Goal: Task Accomplishment & Management: Manage account settings

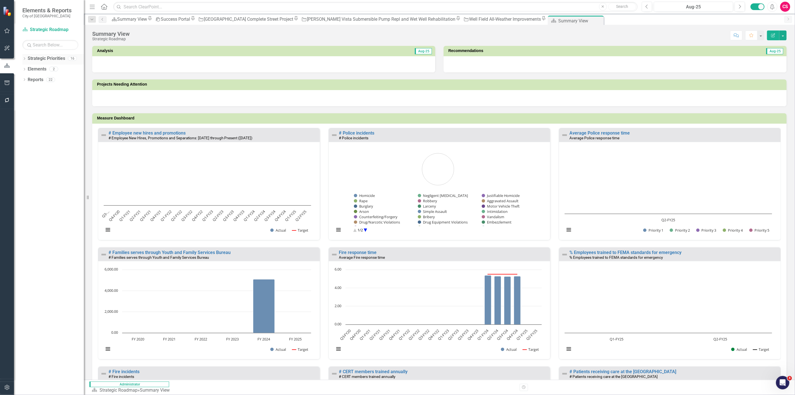
click at [25, 58] on icon "Dropdown" at bounding box center [24, 59] width 4 height 3
click at [6, 171] on icon "button" at bounding box center [7, 387] width 6 height 4
click at [37, 38] on link "Manage Users" at bounding box center [49, 35] width 70 height 6
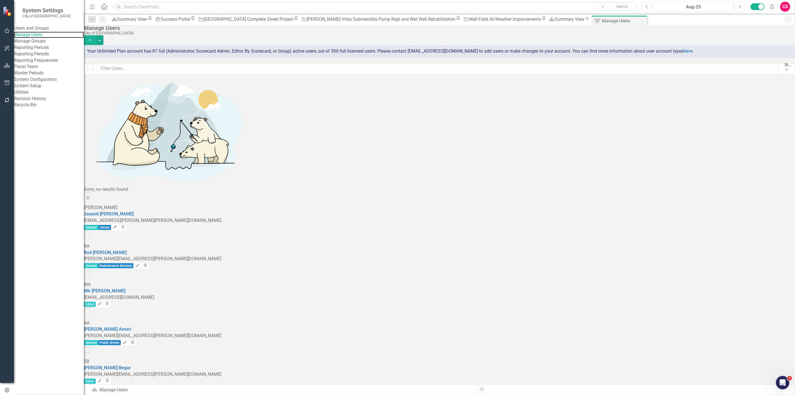
checkbox input "false"
click at [46, 89] on div "System Setup" at bounding box center [49, 86] width 70 height 6
click at [46, 89] on link "System Setup" at bounding box center [49, 86] width 70 height 6
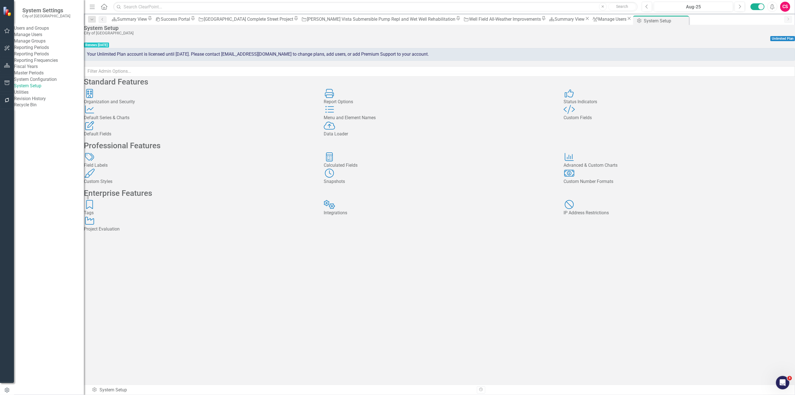
click at [191, 103] on div "Organization and Security Organization and Security" at bounding box center [199, 97] width 231 height 16
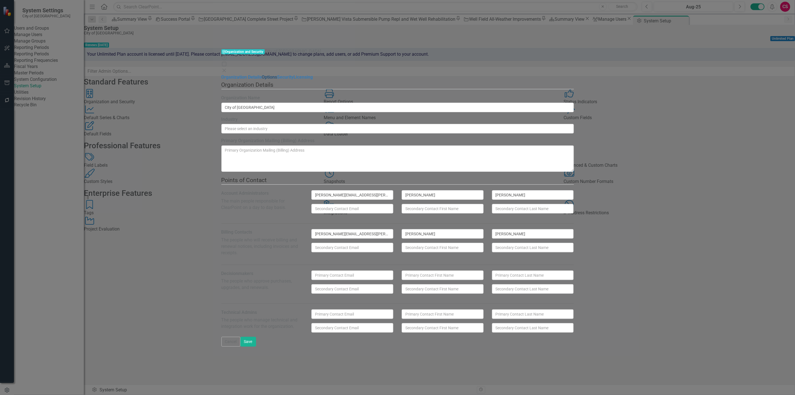
click at [262, 74] on link "Options" at bounding box center [269, 76] width 15 height 5
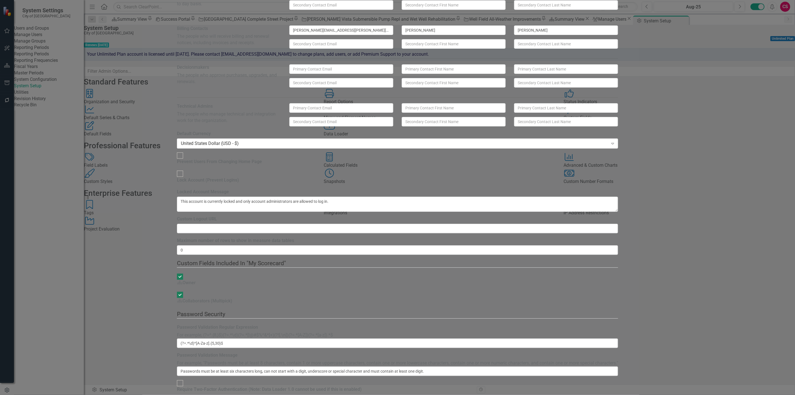
drag, startPoint x: 784, startPoint y: 5, endPoint x: 775, endPoint y: 10, distance: 10.9
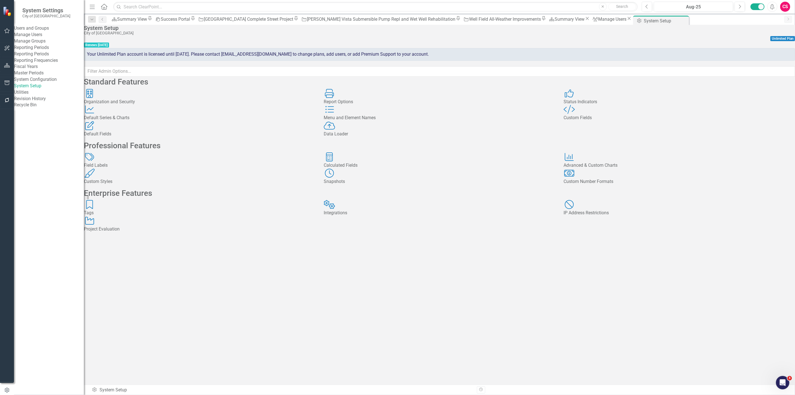
click at [49, 38] on link "Manage Users" at bounding box center [49, 35] width 70 height 6
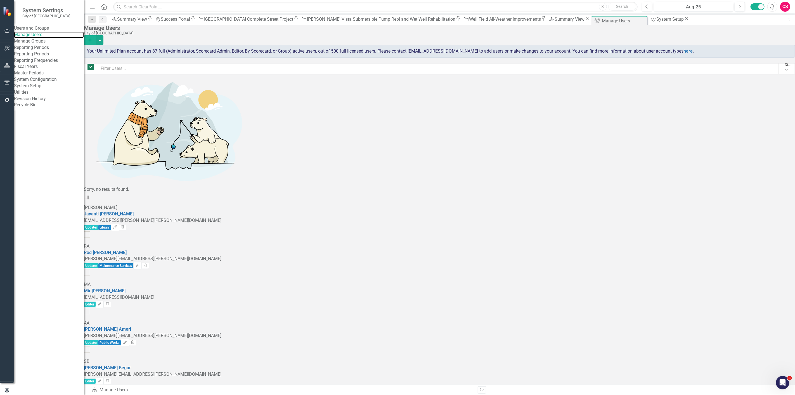
checkbox input "false"
click at [119, 71] on input "text" at bounding box center [438, 68] width 682 height 11
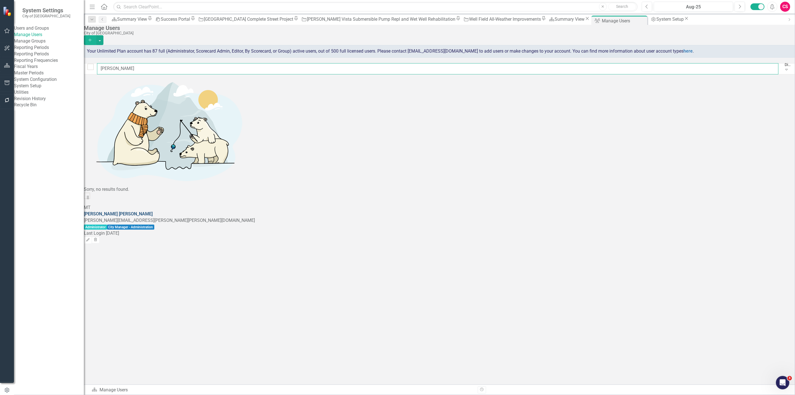
type input "[PERSON_NAME]"
click at [129, 171] on link "[PERSON_NAME]" at bounding box center [118, 213] width 69 height 5
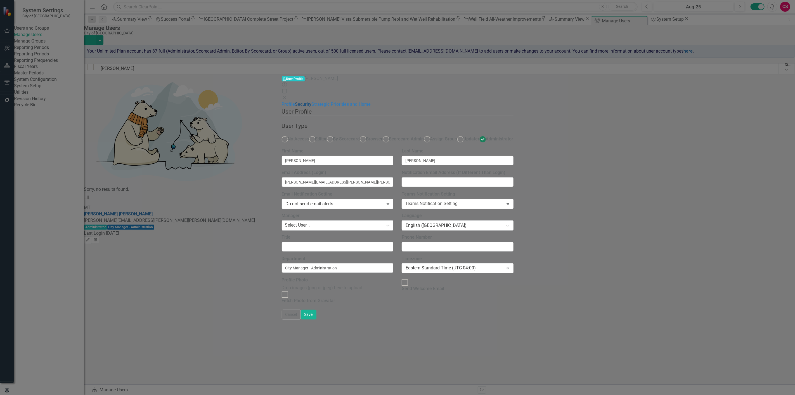
click at [295, 101] on link "Security" at bounding box center [303, 103] width 16 height 5
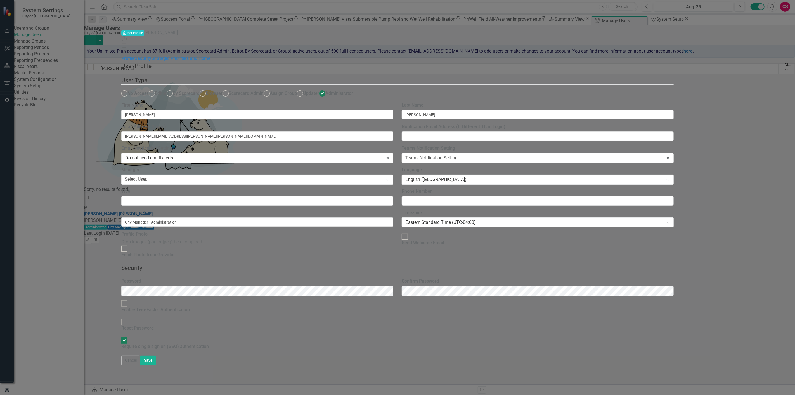
click at [127, 49] on icon "Close" at bounding box center [124, 51] width 6 height 4
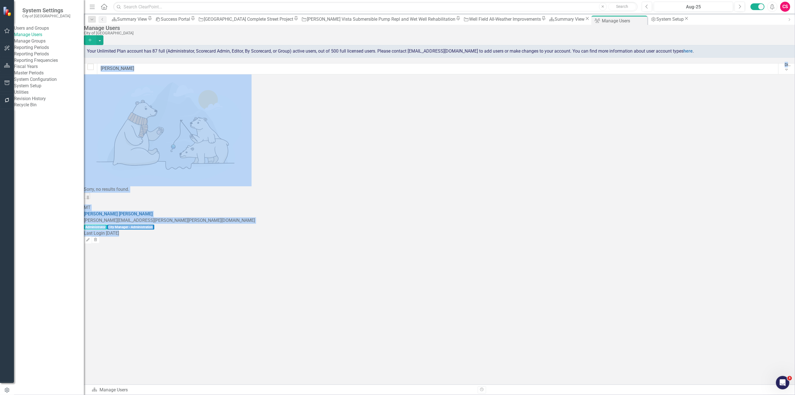
drag, startPoint x: 123, startPoint y: 81, endPoint x: 100, endPoint y: 79, distance: 23.3
click at [100, 79] on div "Manage Users City of Hayward Add Your Unlimited Plan account has 87 full (Admin…" at bounding box center [439, 134] width 711 height 219
click at [122, 70] on input "[PERSON_NAME]" at bounding box center [438, 68] width 682 height 11
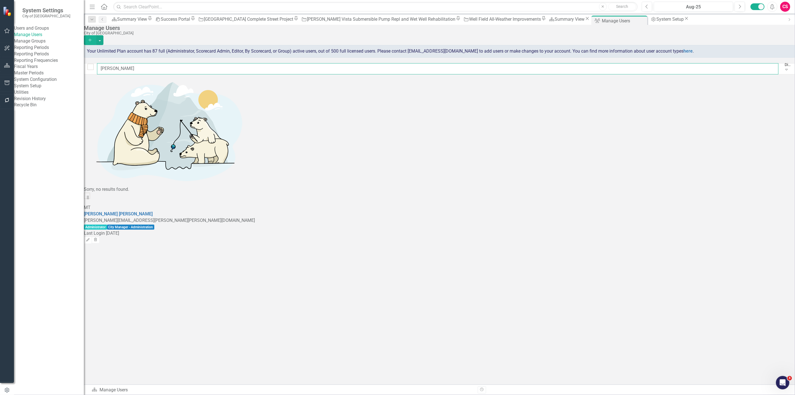
click at [122, 70] on input "[PERSON_NAME]" at bounding box center [438, 68] width 682 height 11
click at [96, 171] on link "Elli Lo" at bounding box center [90, 213] width 12 height 5
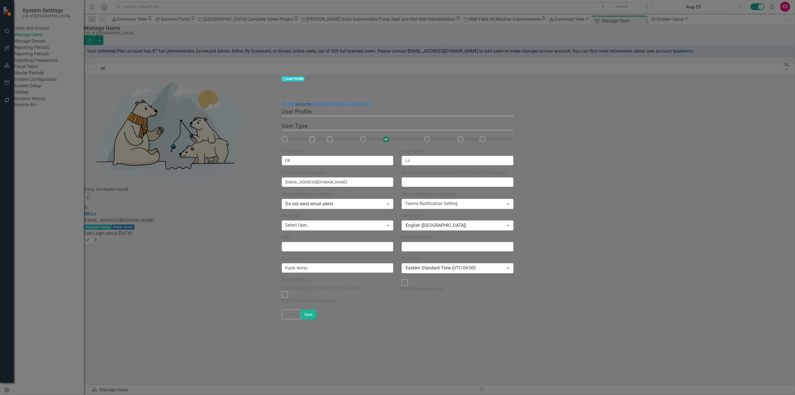
click at [295, 101] on link "Security" at bounding box center [303, 103] width 16 height 5
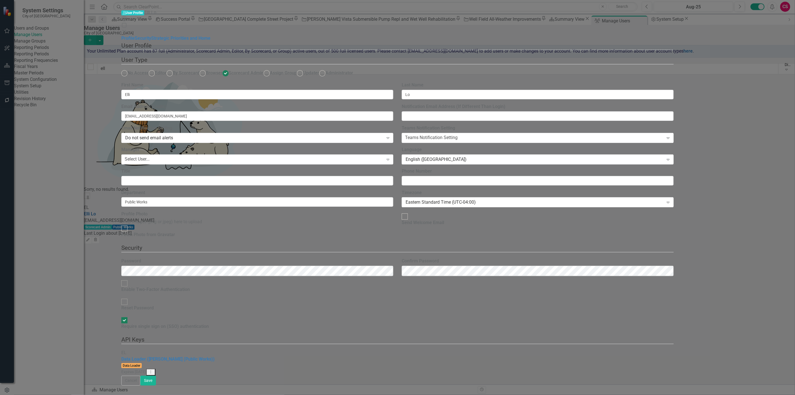
click at [127, 29] on icon "Close" at bounding box center [124, 31] width 6 height 4
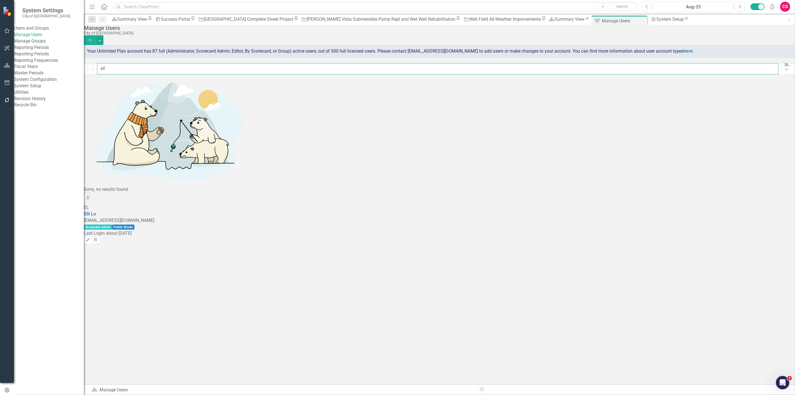
click at [214, 70] on input "ell" at bounding box center [438, 68] width 682 height 11
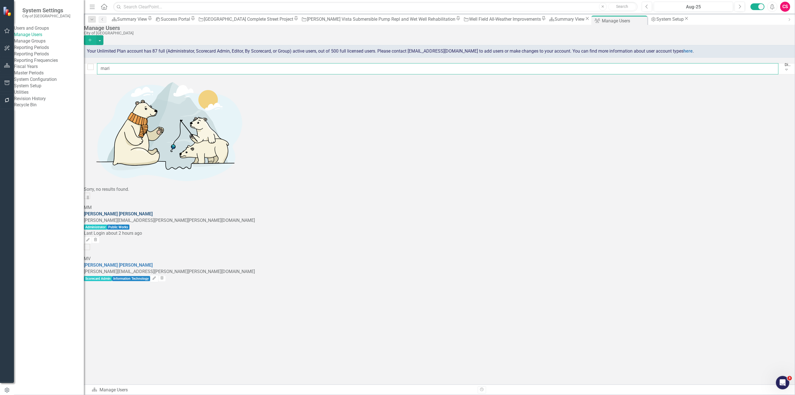
type input "mari"
click at [137, 171] on link "[PERSON_NAME]" at bounding box center [118, 213] width 69 height 5
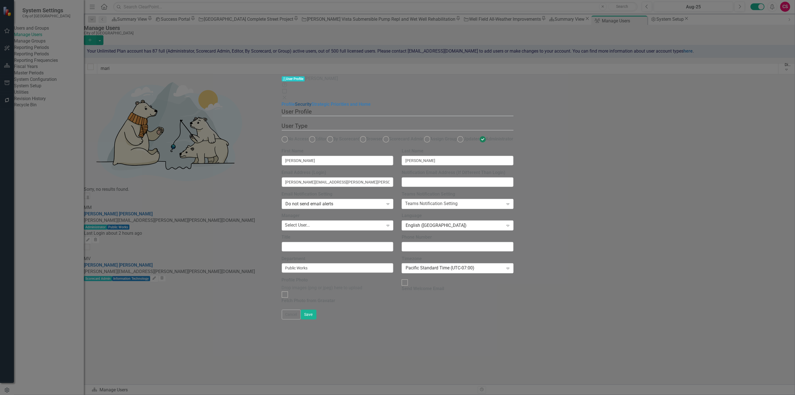
click at [295, 101] on link "Security" at bounding box center [303, 103] width 16 height 5
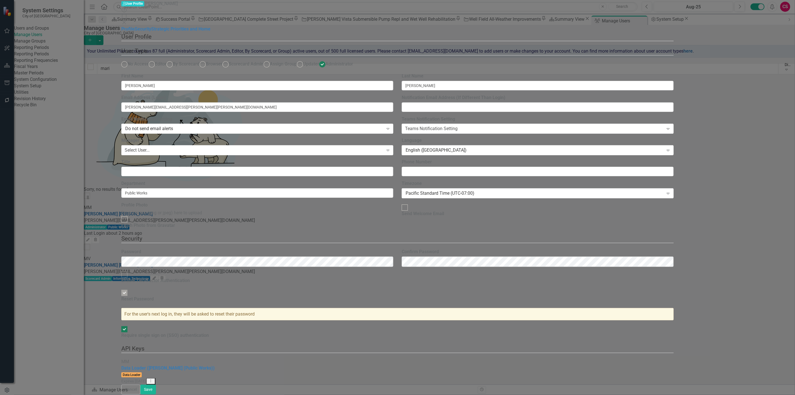
click at [127, 20] on icon "Close" at bounding box center [124, 22] width 6 height 4
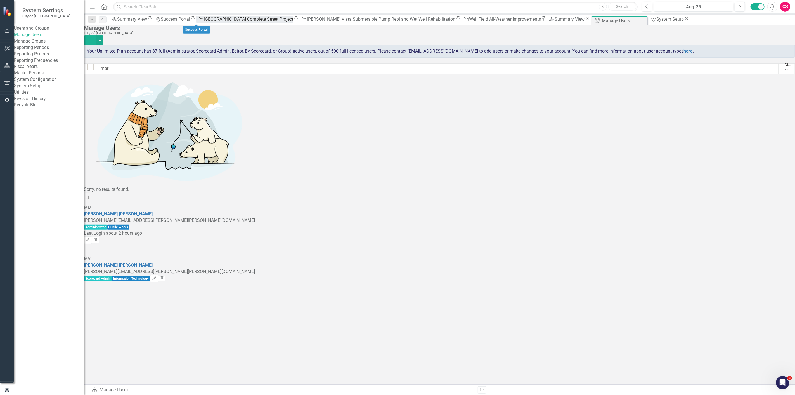
click at [261, 20] on div "[GEOGRAPHIC_DATA] Complete Street Project" at bounding box center [248, 19] width 89 height 7
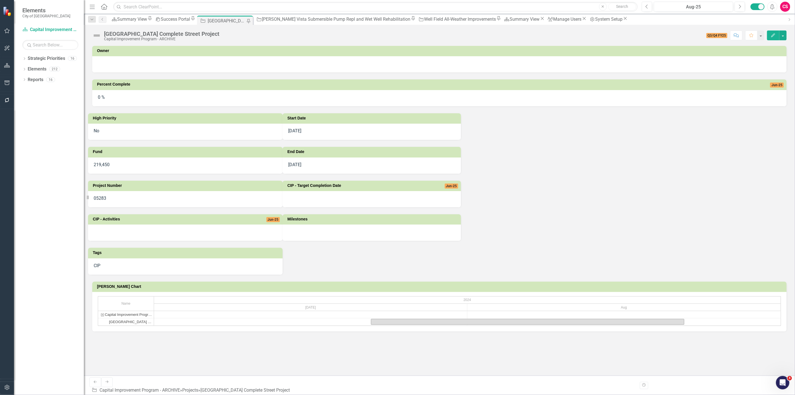
click at [210, 59] on div at bounding box center [439, 64] width 694 height 16
click at [95, 37] on img at bounding box center [96, 35] width 9 height 9
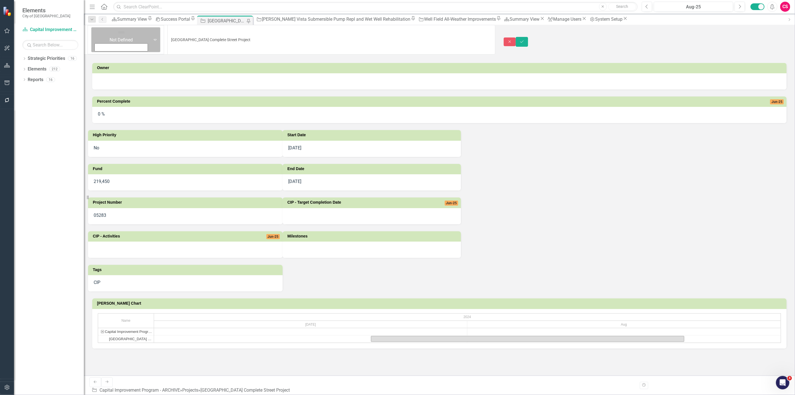
click at [96, 37] on div "Not Defined Expand" at bounding box center [125, 39] width 69 height 25
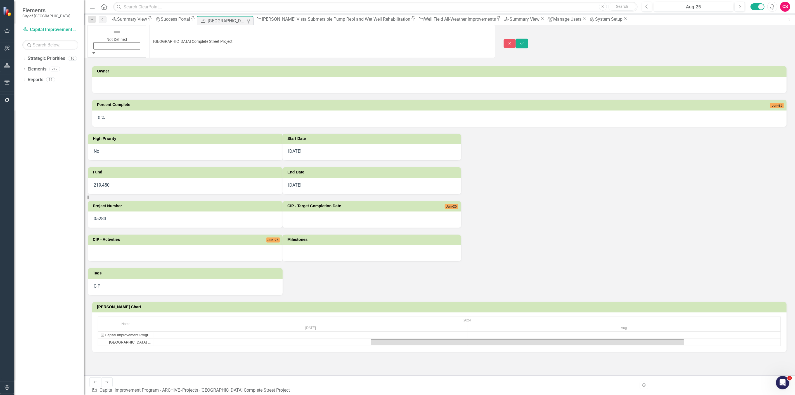
click at [228, 103] on h3 "Percent Complete" at bounding box center [341, 105] width 488 height 4
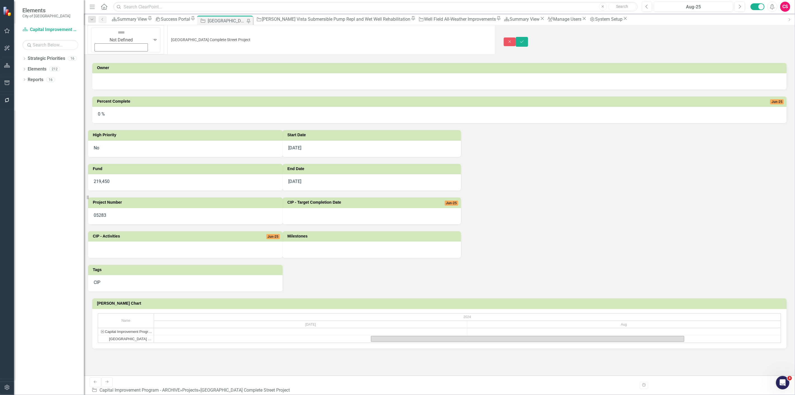
click at [158, 171] on div at bounding box center [185, 250] width 195 height 16
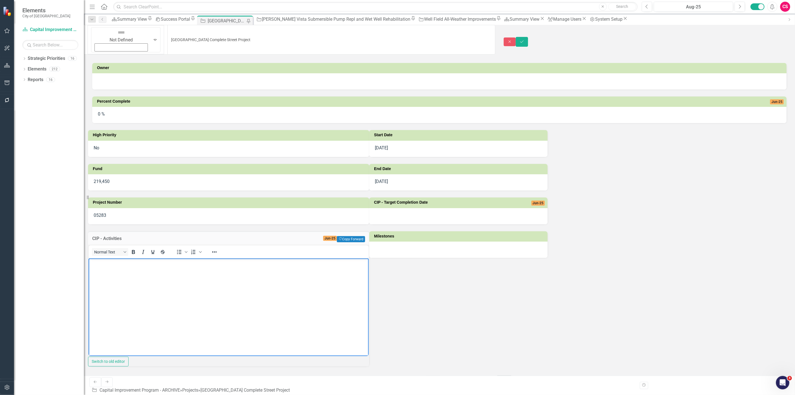
drag, startPoint x: 191, startPoint y: 508, endPoint x: 119, endPoint y: 270, distance: 248.1
click at [119, 171] on body "Rich Text Area. Press ALT-0 for help." at bounding box center [228, 300] width 280 height 84
drag, startPoint x: 122, startPoint y: 275, endPoint x: 69, endPoint y: 285, distance: 54.7
click at [88, 171] on html "XYZ" at bounding box center [228, 300] width 280 height 84
click at [397, 37] on button "Close" at bounding box center [510, 41] width 12 height 9
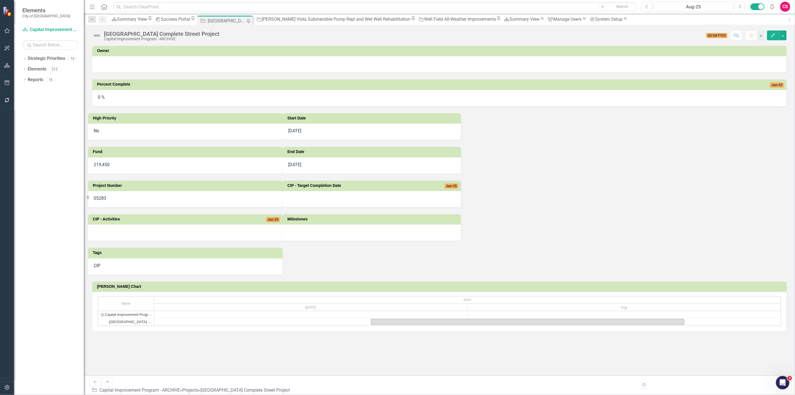
click at [100, 36] on img at bounding box center [96, 35] width 9 height 9
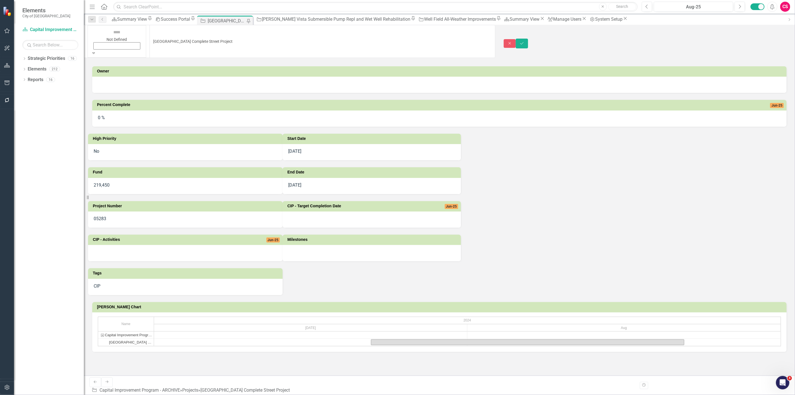
click at [112, 36] on img at bounding box center [116, 32] width 9 height 9
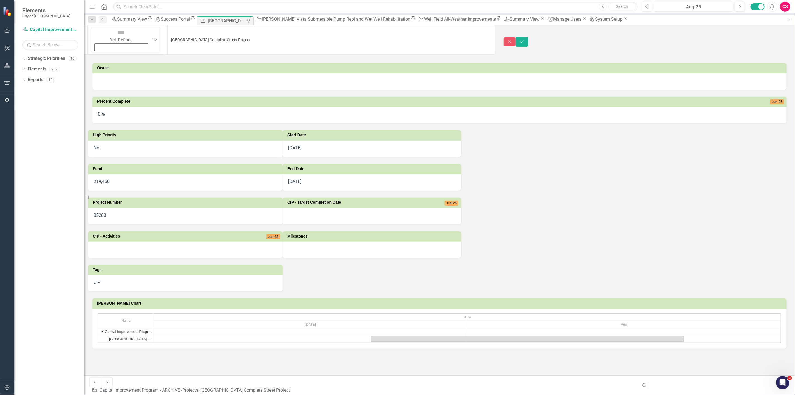
click at [196, 131] on td "High Priority" at bounding box center [186, 135] width 187 height 8
click at [152, 37] on icon "Expand" at bounding box center [155, 39] width 6 height 4
click at [397, 40] on icon "Close" at bounding box center [509, 42] width 5 height 4
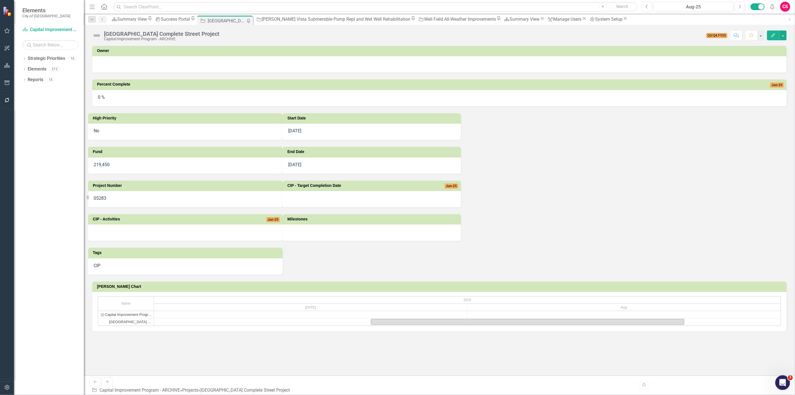
click at [397, 171] on icon "Open Intercom Messenger" at bounding box center [781, 381] width 9 height 9
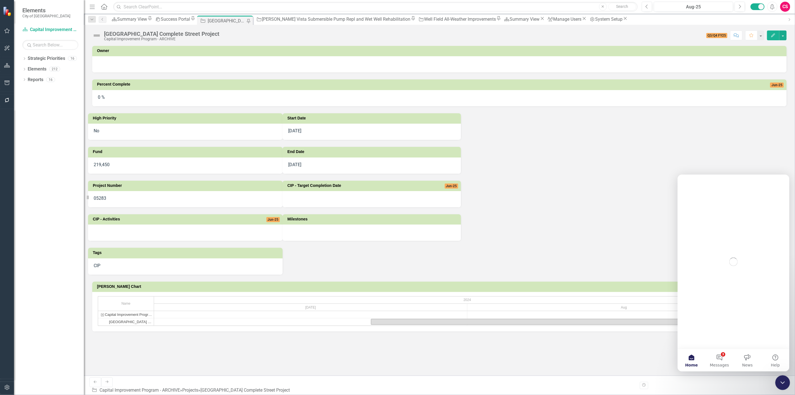
scroll to position [0, 0]
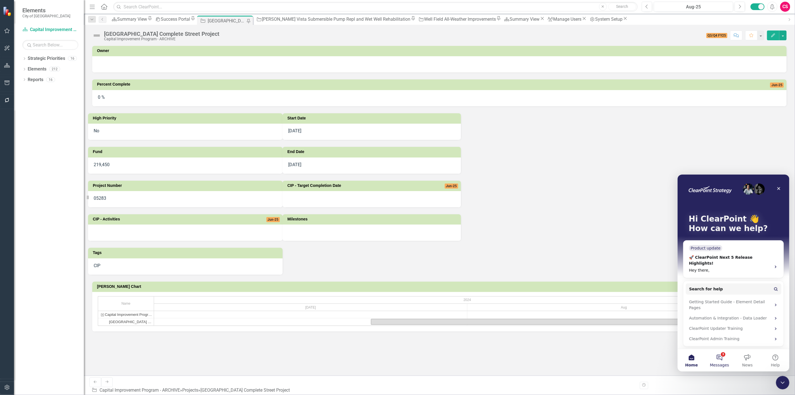
click at [397, 171] on button "3 Messages" at bounding box center [719, 360] width 28 height 22
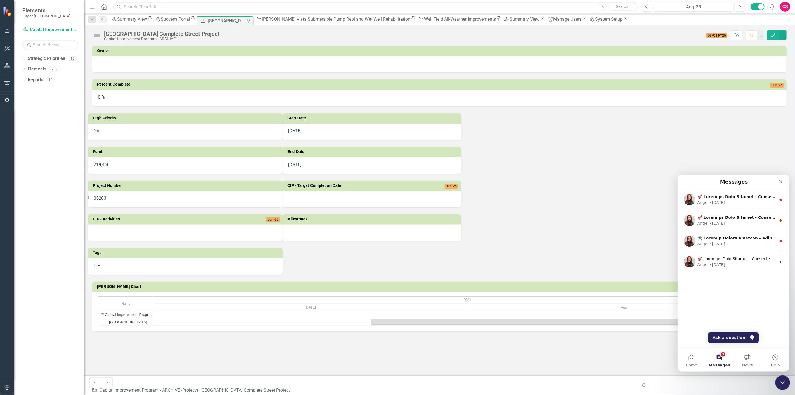
click at [397, 171] on icon "Close Intercom Messenger" at bounding box center [782, 381] width 7 height 7
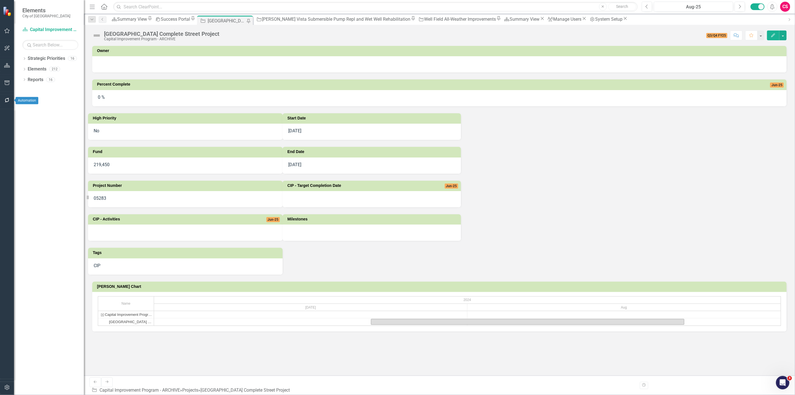
click at [3, 101] on button "button" at bounding box center [7, 100] width 13 height 12
click at [41, 38] on link "Reporting Workflows" at bounding box center [49, 35] width 70 height 6
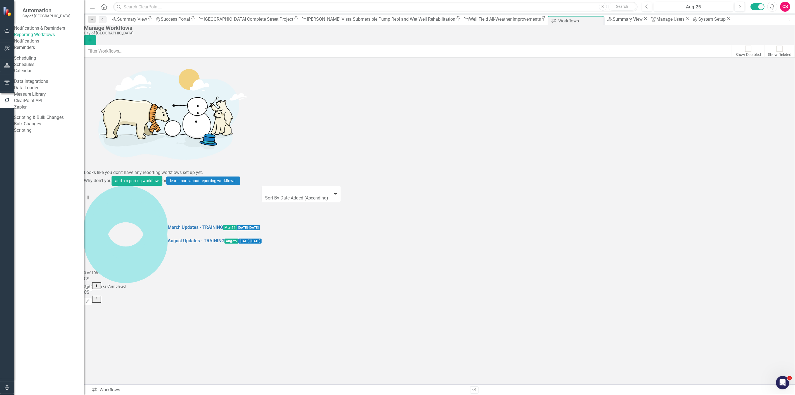
click at [99, 171] on icon "Dropdown Menu" at bounding box center [96, 299] width 5 height 4
click at [397, 101] on link "Preview Preview Workflow" at bounding box center [757, 97] width 52 height 10
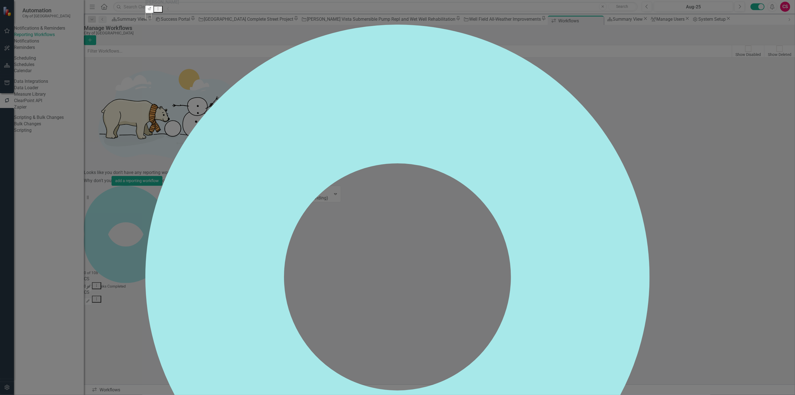
checkbox input "false"
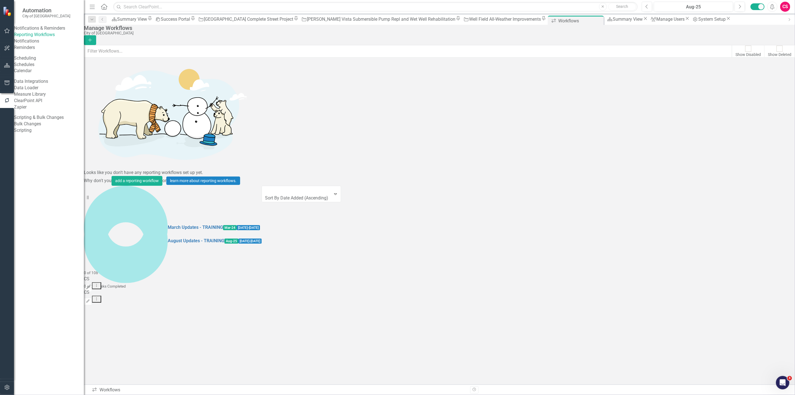
click at [99, 171] on icon "Dropdown Menu" at bounding box center [96, 299] width 5 height 4
click at [397, 107] on link "Edit Edit Workflow" at bounding box center [757, 108] width 52 height 10
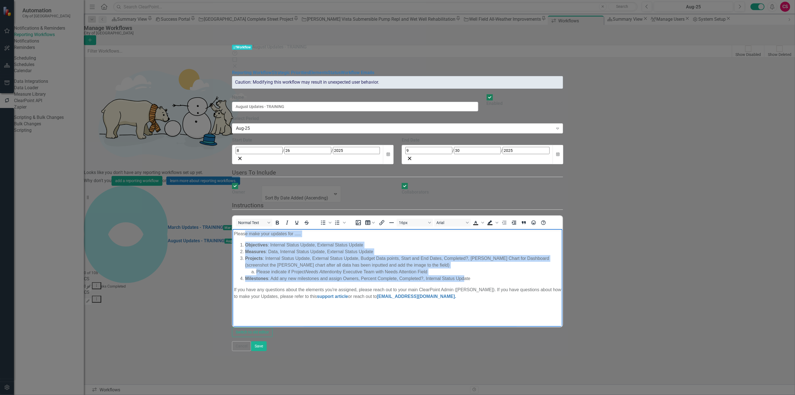
drag, startPoint x: 248, startPoint y: 235, endPoint x: 464, endPoint y: 273, distance: 219.6
click at [397, 171] on body "Please make your updates for ..... Objectives : Internal Status Update, Externa…" at bounding box center [397, 271] width 330 height 84
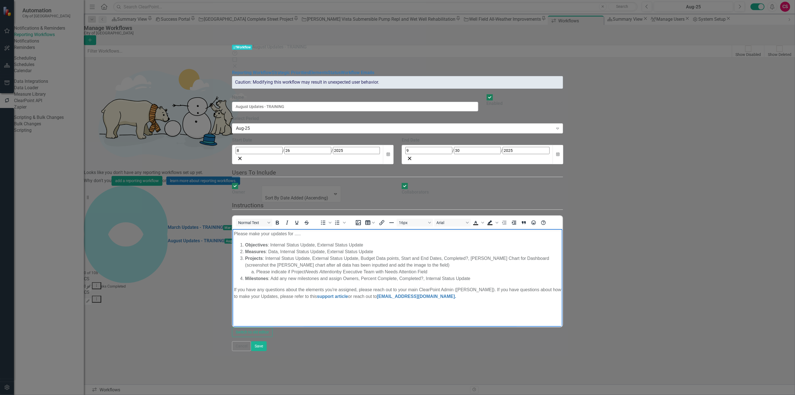
click at [397, 171] on body "Please make your updates for ..... Objectives : Internal Status Update, Externa…" at bounding box center [397, 271] width 330 height 84
click at [251, 171] on button "Cancel" at bounding box center [241, 346] width 19 height 10
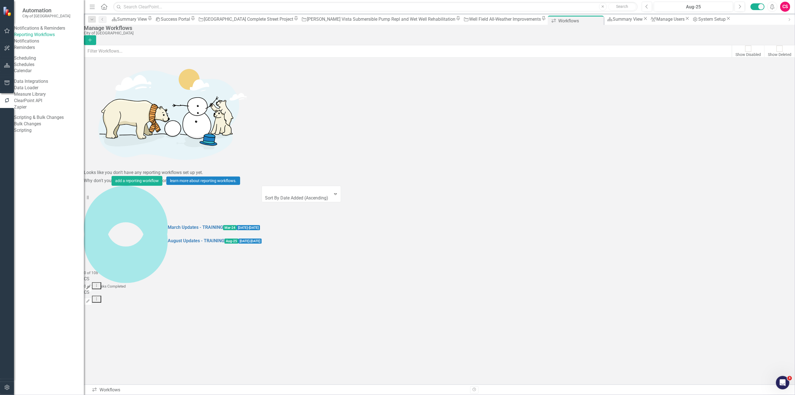
click at [92, 171] on button "Edit" at bounding box center [88, 287] width 8 height 7
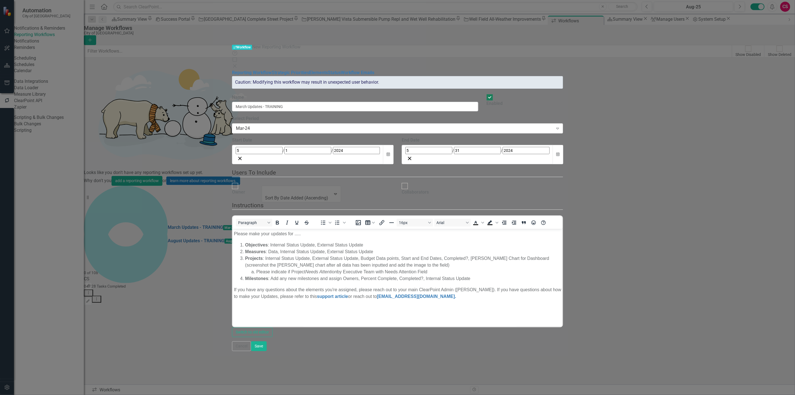
checkbox input "true"
click at [251, 171] on button "Cancel" at bounding box center [241, 346] width 19 height 10
click at [262, 171] on div "March Updates - TRAINING Mar-24 [DATE] - [DATE] 0 of 108 Tasks Completed CS Edi…" at bounding box center [173, 199] width 178 height 27
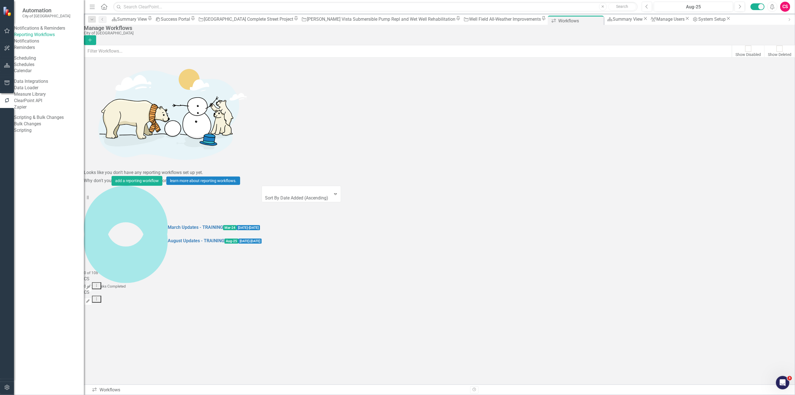
click at [92, 171] on button "Edit" at bounding box center [88, 301] width 8 height 7
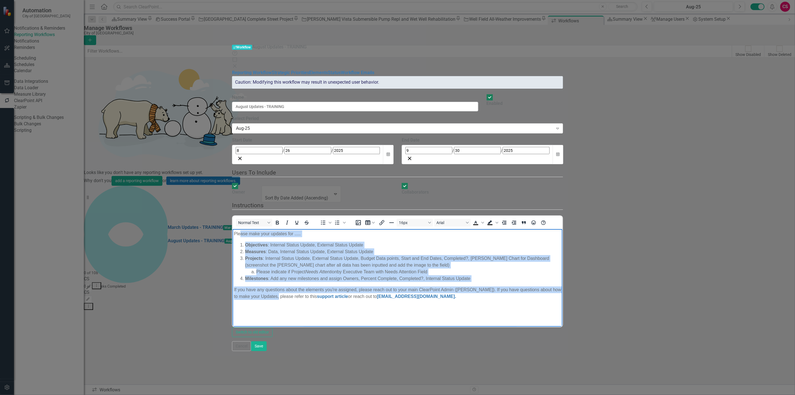
drag, startPoint x: 602, startPoint y: 285, endPoint x: 240, endPoint y: 235, distance: 365.6
click at [240, 171] on body "Please make your updates for ..... Objectives : Internal Status Update, Externa…" at bounding box center [397, 271] width 330 height 84
click at [285, 171] on li "Measures : Data, Internal Status Update, External Status Update" at bounding box center [403, 251] width 316 height 7
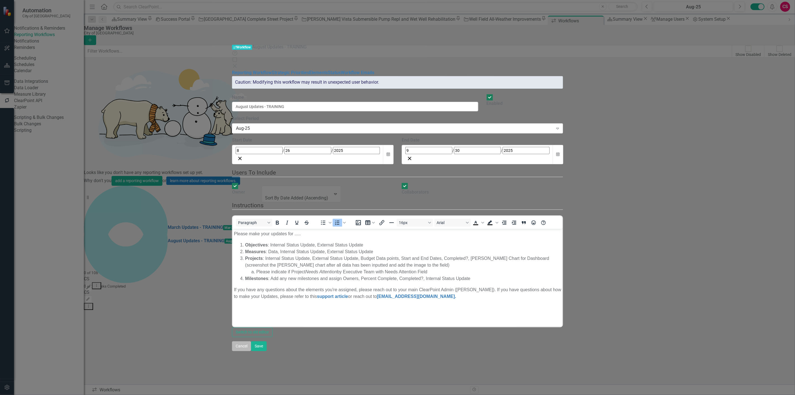
click at [251, 171] on button "Cancel" at bounding box center [241, 346] width 19 height 10
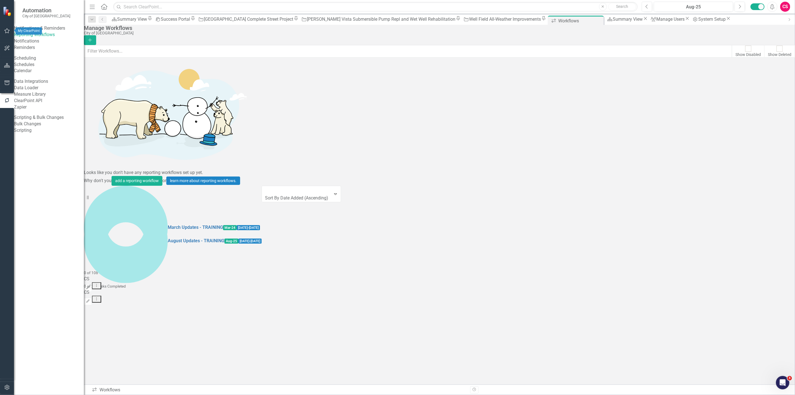
click at [7, 32] on icon "button" at bounding box center [7, 31] width 6 height 4
click at [32, 38] on link "My Workspace" at bounding box center [49, 35] width 70 height 6
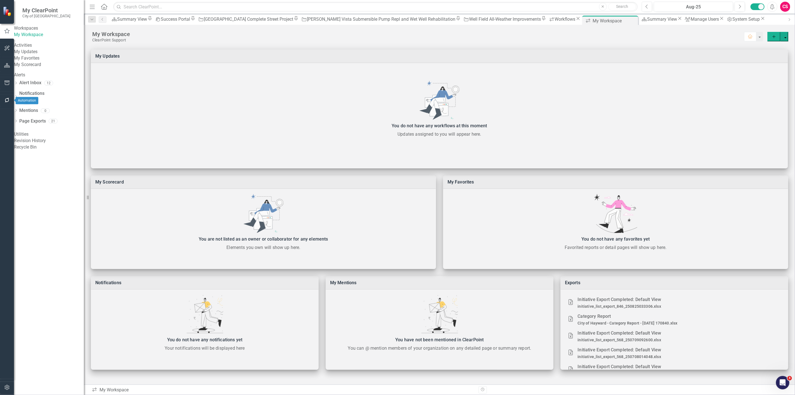
click at [4, 98] on icon "button" at bounding box center [7, 100] width 6 height 4
click at [33, 38] on link "Reporting Workflows" at bounding box center [49, 35] width 70 height 6
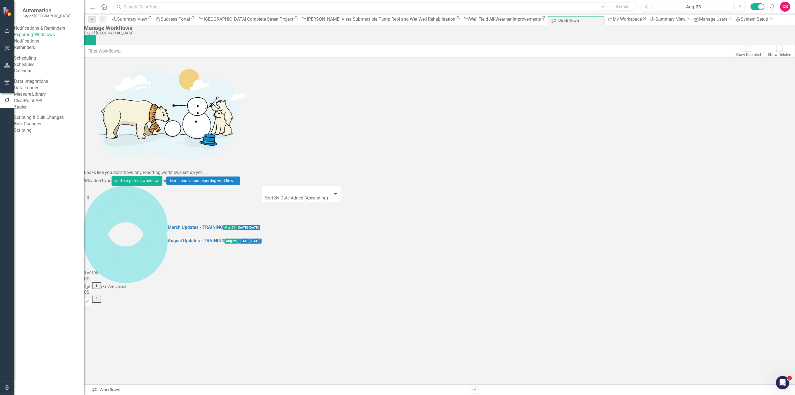
click at [101, 171] on button "Dropdown Menu" at bounding box center [96, 298] width 9 height 7
click at [397, 96] on link "Preview Preview Workflow" at bounding box center [757, 97] width 52 height 10
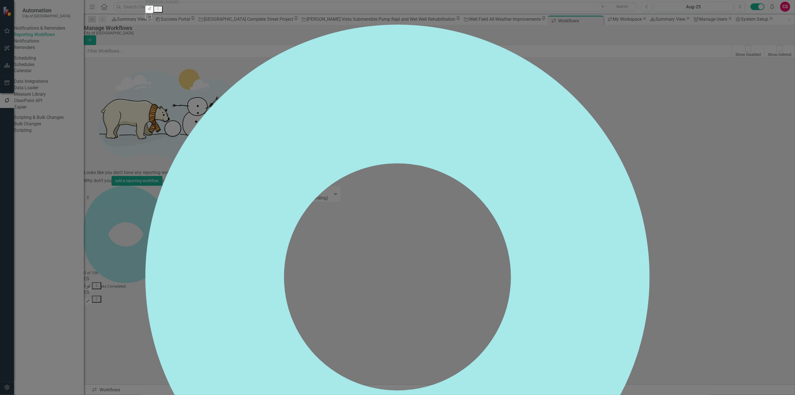
checkbox input "false"
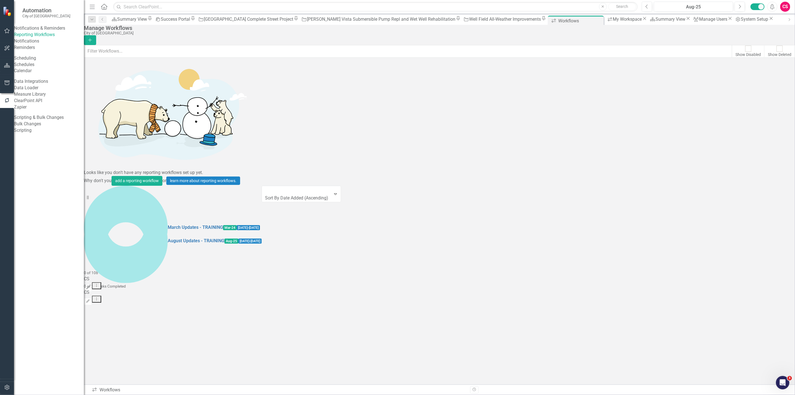
click at [99, 171] on icon "Dropdown Menu" at bounding box center [96, 299] width 5 height 4
click at [397, 107] on link "Edit Edit Workflow" at bounding box center [757, 108] width 52 height 10
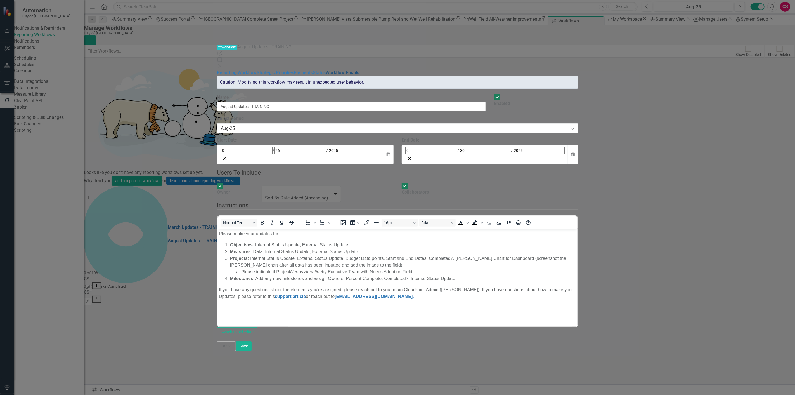
click at [326, 70] on link "Workflow Emails" at bounding box center [343, 72] width 34 height 5
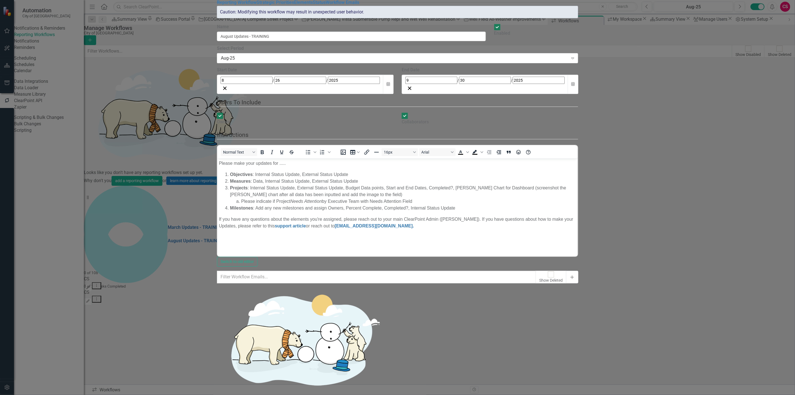
click at [397, 171] on button "Add" at bounding box center [572, 277] width 12 height 12
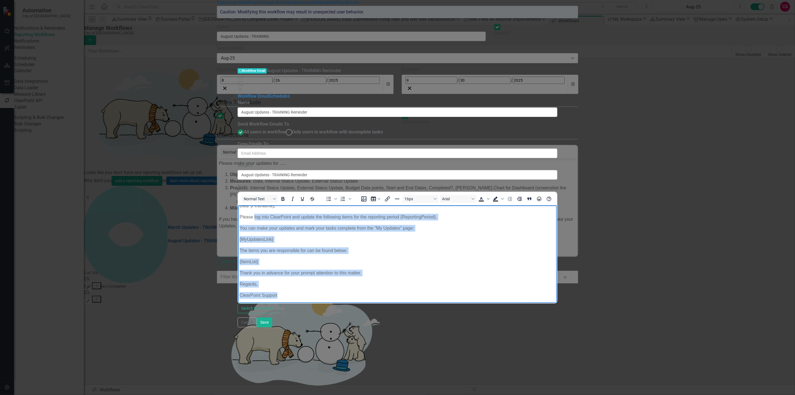
drag, startPoint x: 255, startPoint y: 225, endPoint x: 309, endPoint y: 297, distance: 89.5
click at [309, 171] on body "Dear {FirstName}, Please log into ClearPoint and update the following items for…" at bounding box center [397, 252] width 319 height 103
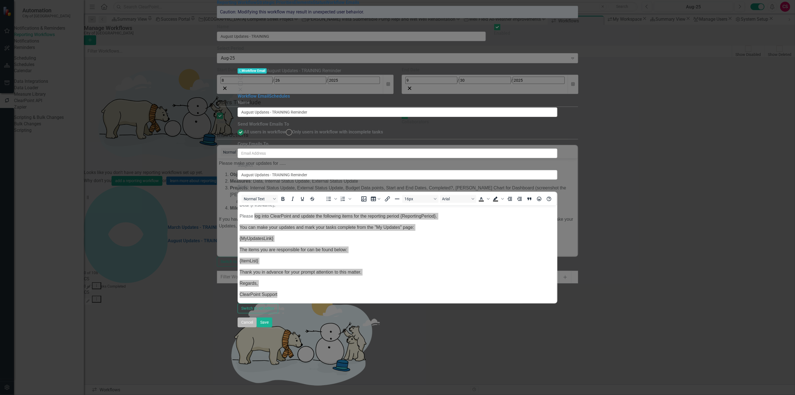
click at [257, 171] on button "Cancel" at bounding box center [247, 322] width 19 height 10
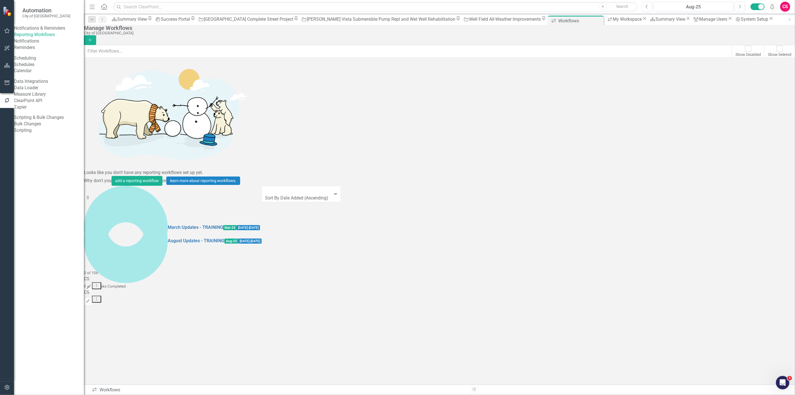
click at [101, 171] on button "Dropdown Menu" at bounding box center [96, 298] width 9 height 7
click at [397, 118] on link "Copy Duplicate Workflow" at bounding box center [757, 118] width 52 height 10
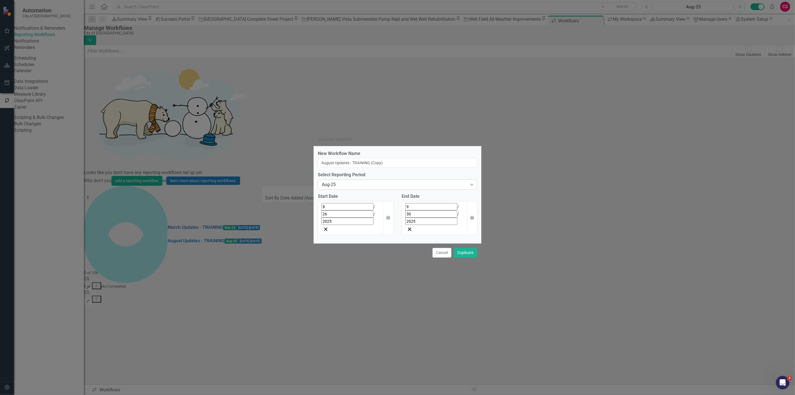
click at [372, 171] on div "Aug-25" at bounding box center [395, 184] width 146 height 6
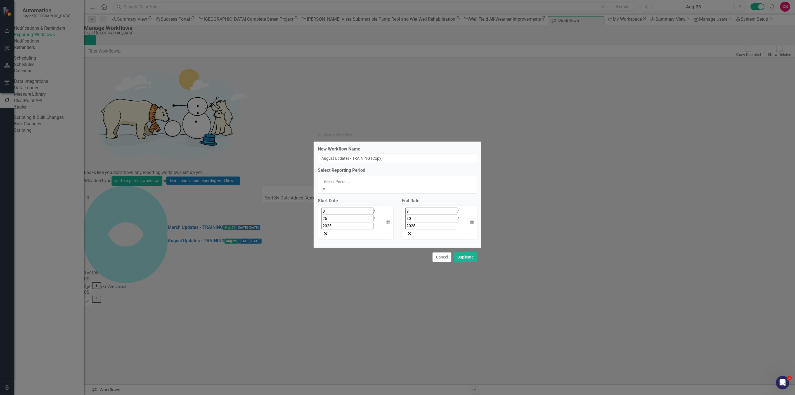
scroll to position [109, 0]
type input "dec"
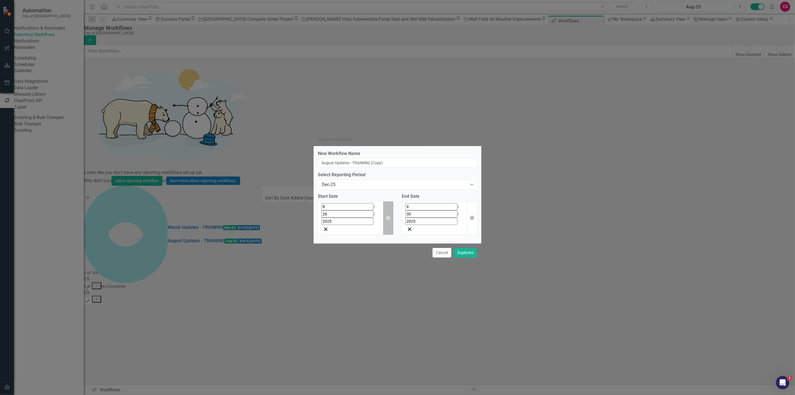
click at [386, 171] on button "Calendar" at bounding box center [388, 218] width 11 height 34
click at [368, 171] on button "[DATE]" at bounding box center [367, 219] width 48 height 12
click at [358, 171] on button "2025" at bounding box center [367, 219] width 48 height 12
click at [383, 171] on button "2026" at bounding box center [399, 259] width 32 height 20
click at [328, 171] on abbr "January" at bounding box center [335, 239] width 14 height 4
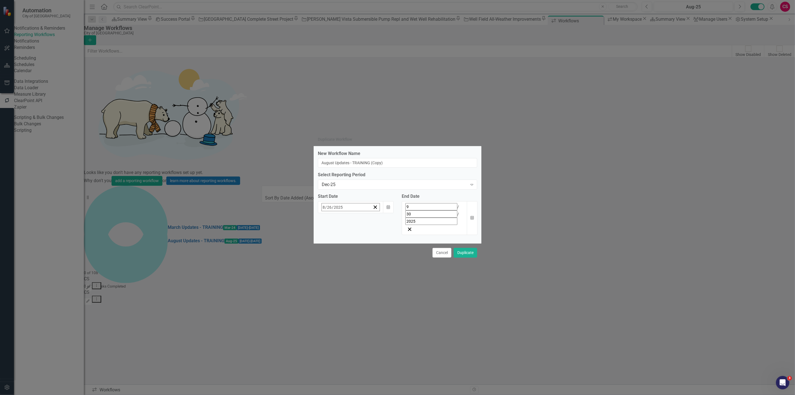
click at [338, 171] on abbr "5" at bounding box center [339, 251] width 2 height 4
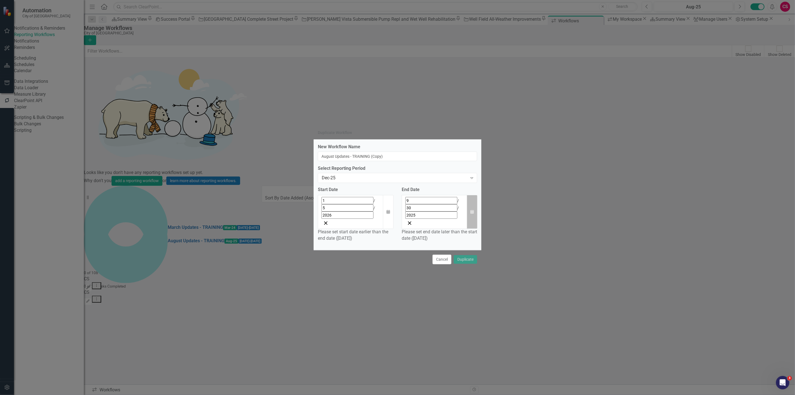
click at [397, 171] on button "Calendar" at bounding box center [472, 212] width 11 height 34
click at [397, 171] on button "[DATE]" at bounding box center [418, 213] width 48 height 12
click at [397, 171] on button "2025" at bounding box center [418, 213] width 48 height 12
click at [397, 171] on button "2026" at bounding box center [450, 253] width 32 height 20
click at [393, 171] on abbr "January" at bounding box center [386, 233] width 14 height 4
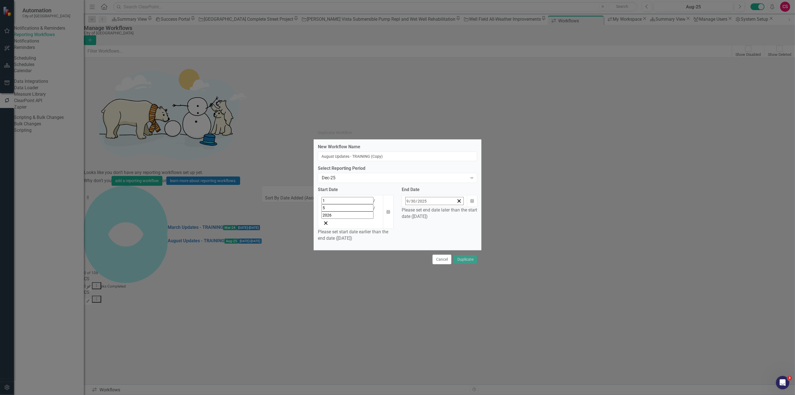
click at [397, 171] on button "23" at bounding box center [446, 266] width 14 height 10
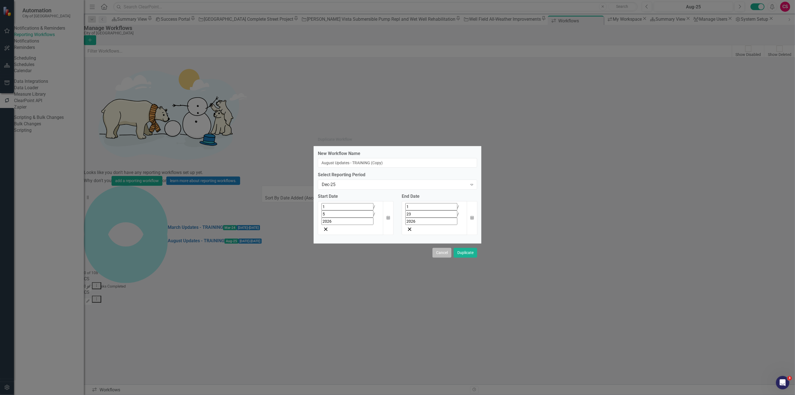
click at [397, 171] on button "Cancel" at bounding box center [441, 253] width 19 height 10
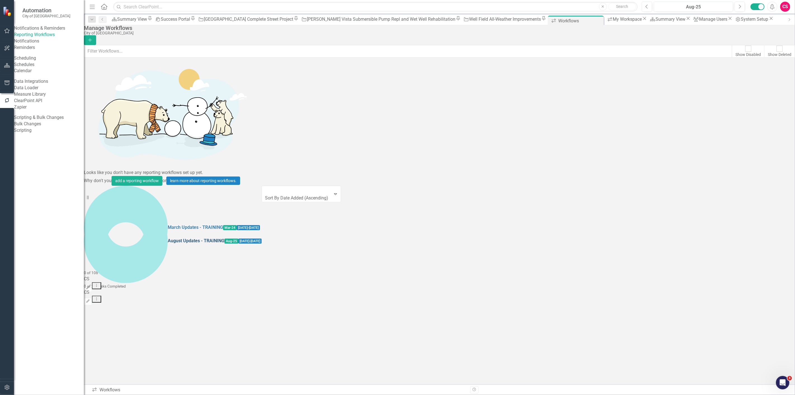
click at [168, 171] on link "August Updates - TRAINING" at bounding box center [196, 241] width 57 height 6
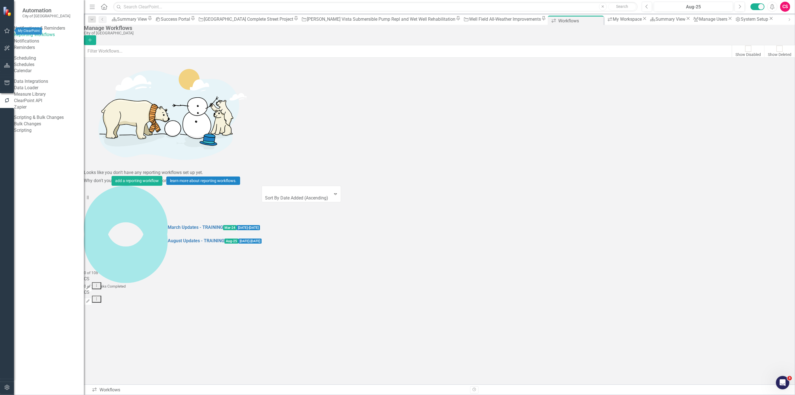
click at [6, 35] on button "button" at bounding box center [7, 31] width 13 height 12
click at [44, 38] on link "My Workspace" at bounding box center [49, 35] width 70 height 6
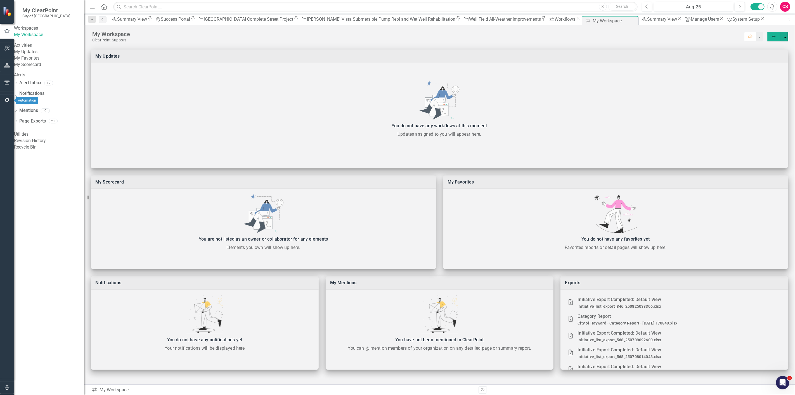
click at [6, 100] on icon "button" at bounding box center [7, 100] width 6 height 4
click at [41, 38] on link "Reporting Workflows" at bounding box center [49, 35] width 70 height 6
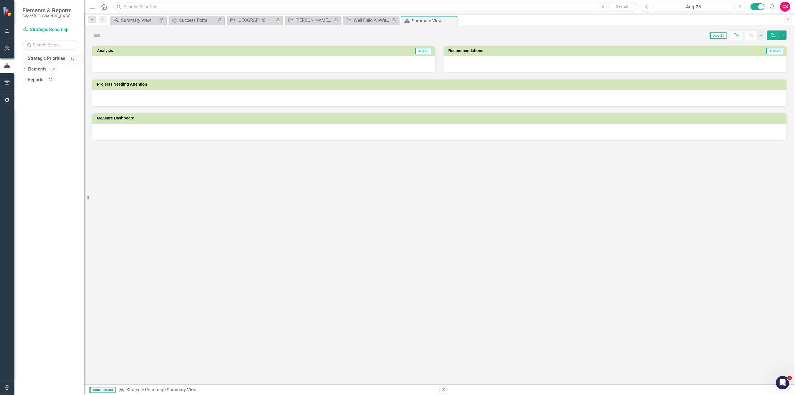
click at [24, 59] on icon "Dropdown" at bounding box center [24, 59] width 4 height 3
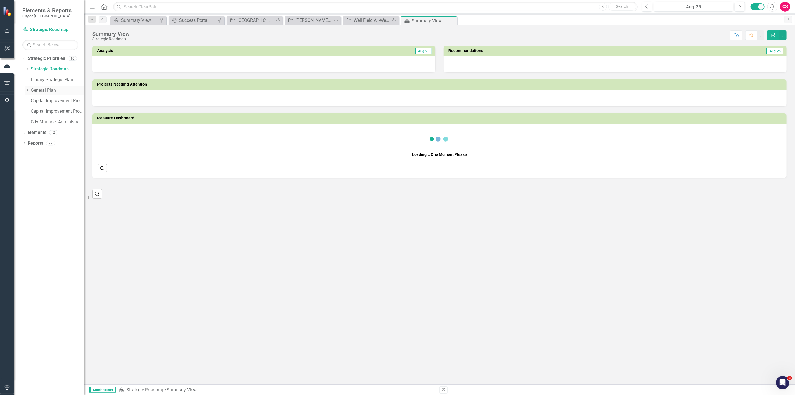
click at [88, 85] on div "Resize" at bounding box center [86, 197] width 4 height 395
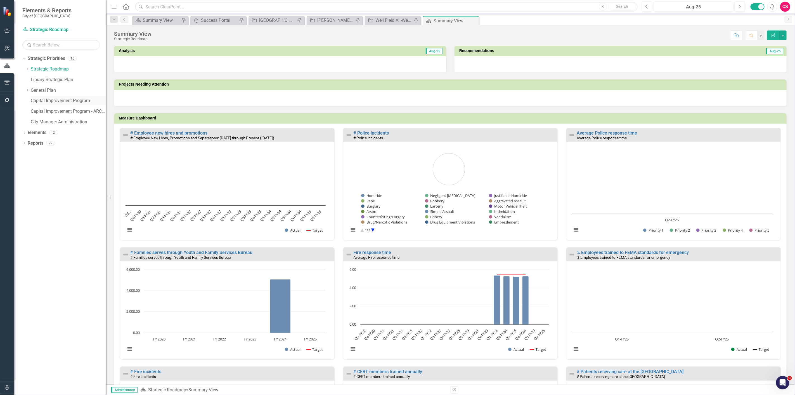
click at [80, 99] on link "Capital Improvement Program" at bounding box center [68, 101] width 75 height 6
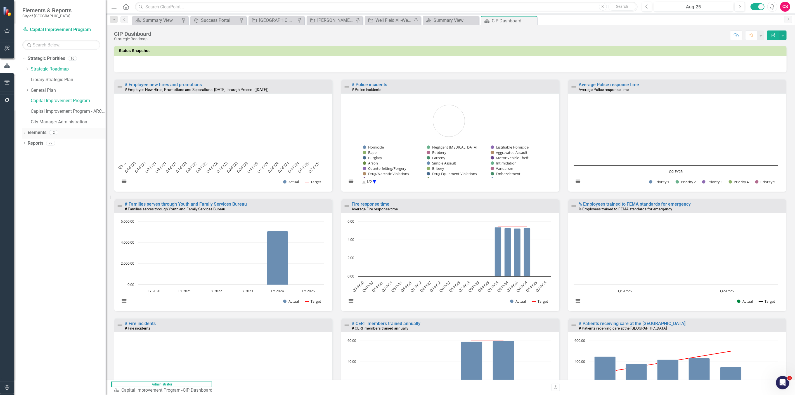
click at [34, 131] on link "Elements" at bounding box center [37, 132] width 19 height 6
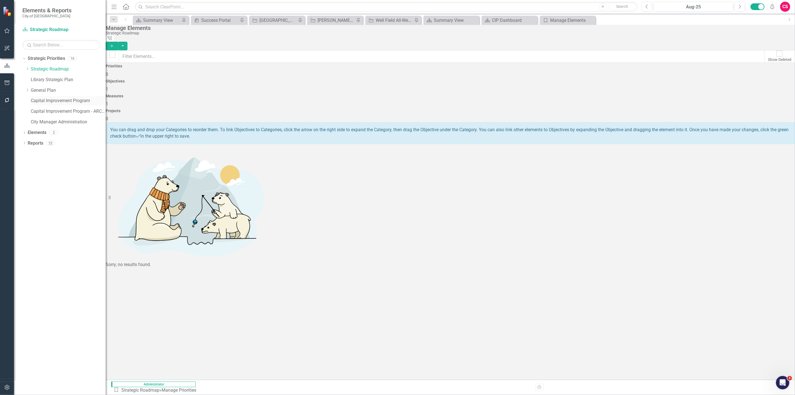
click at [41, 103] on link "Capital Improvement Program" at bounding box center [68, 101] width 75 height 6
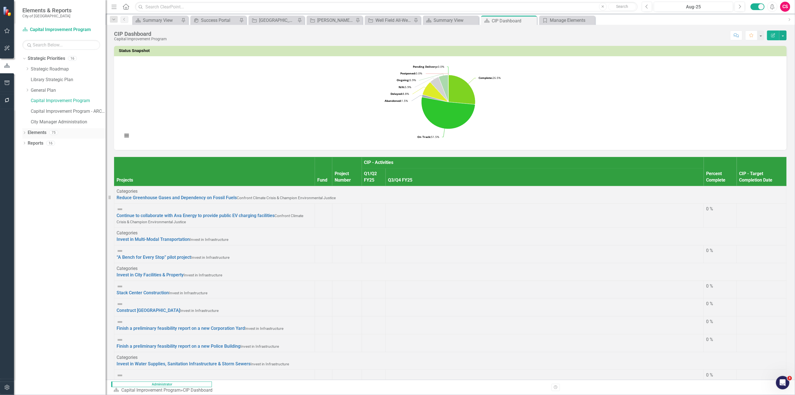
click at [36, 131] on link "Elements" at bounding box center [37, 132] width 19 height 6
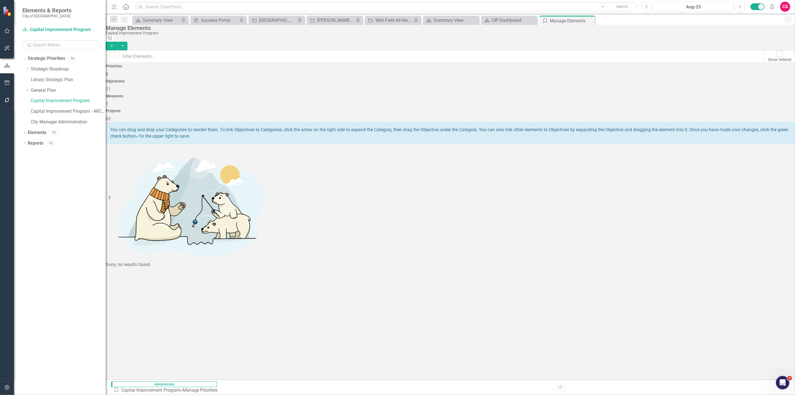
click at [368, 79] on div "Objectives 11" at bounding box center [450, 85] width 689 height 13
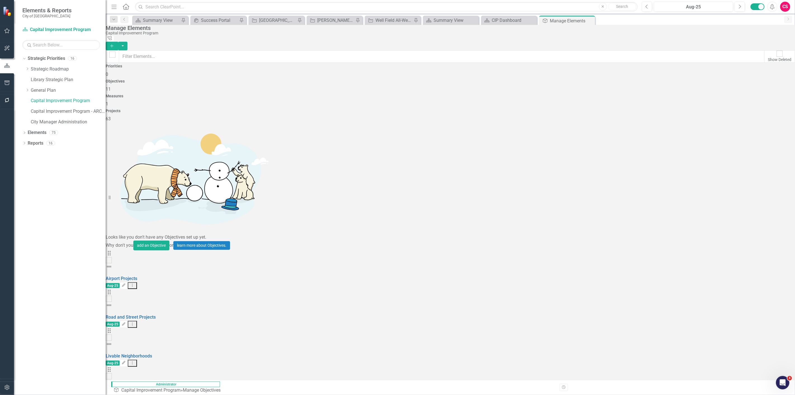
click at [214, 298] on div "Looks like you don't have any Objectives set up yet. Why don't you add an Objec…" at bounding box center [450, 399] width 689 height 554
